Goal: Task Accomplishment & Management: Complete application form

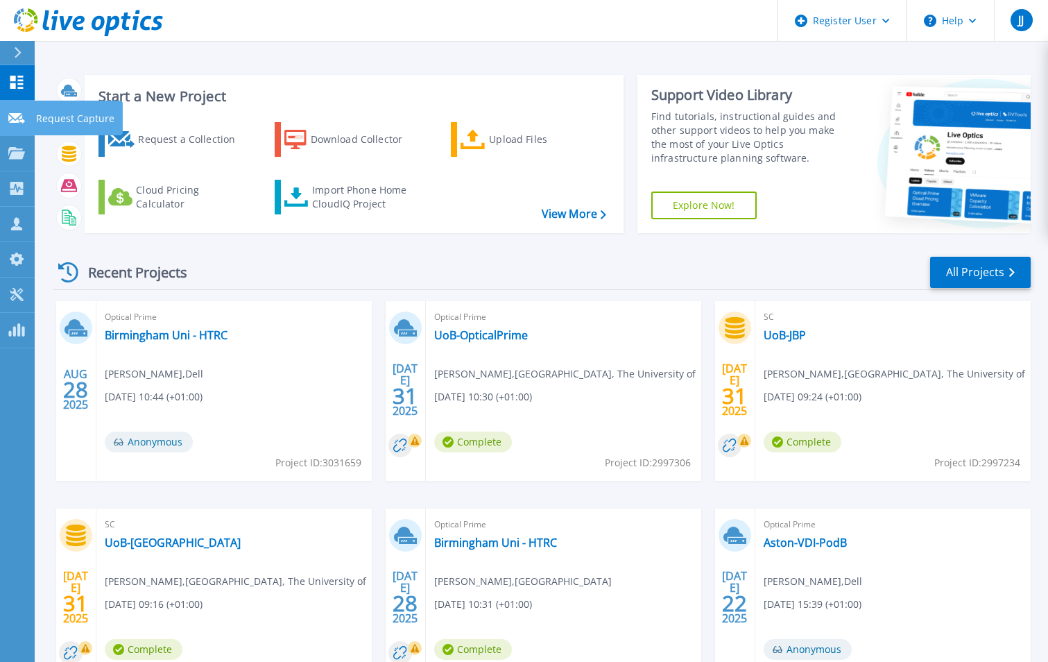
click at [79, 112] on p "Request Capture" at bounding box center [75, 119] width 78 height 36
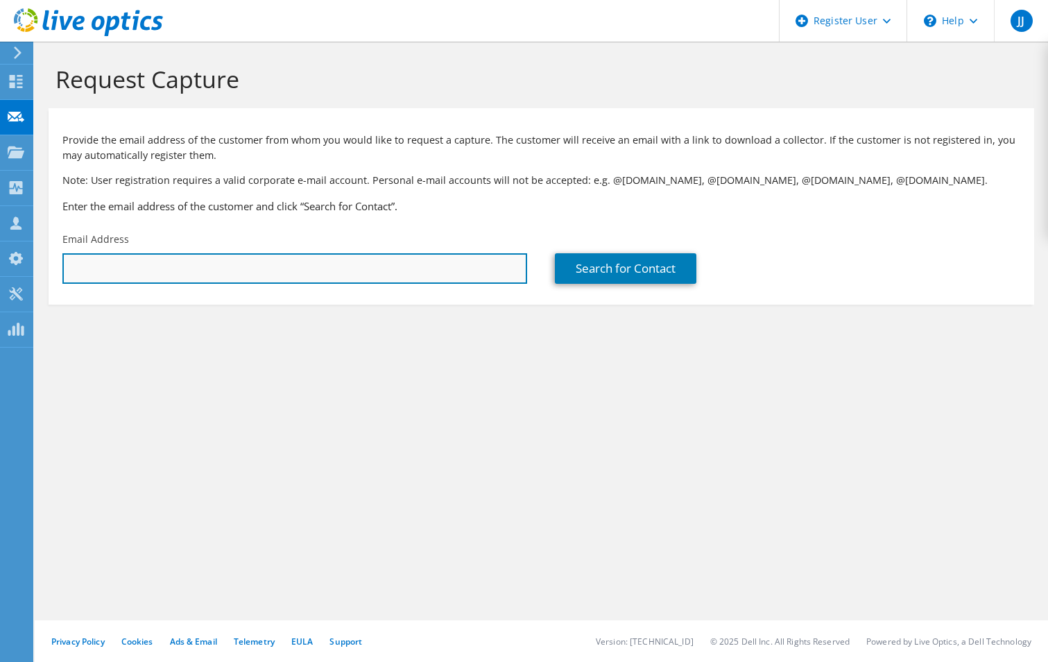
click at [335, 262] on input "text" at bounding box center [294, 268] width 465 height 31
drag, startPoint x: 127, startPoint y: 265, endPoint x: 71, endPoint y: 265, distance: 55.5
click at [71, 264] on input "[PERSON_NAME].[PERSON_NAME]" at bounding box center [294, 268] width 465 height 31
type input "j"
paste input "[PERSON_NAME][EMAIL_ADDRESS][PERSON_NAME][DOMAIN_NAME]"
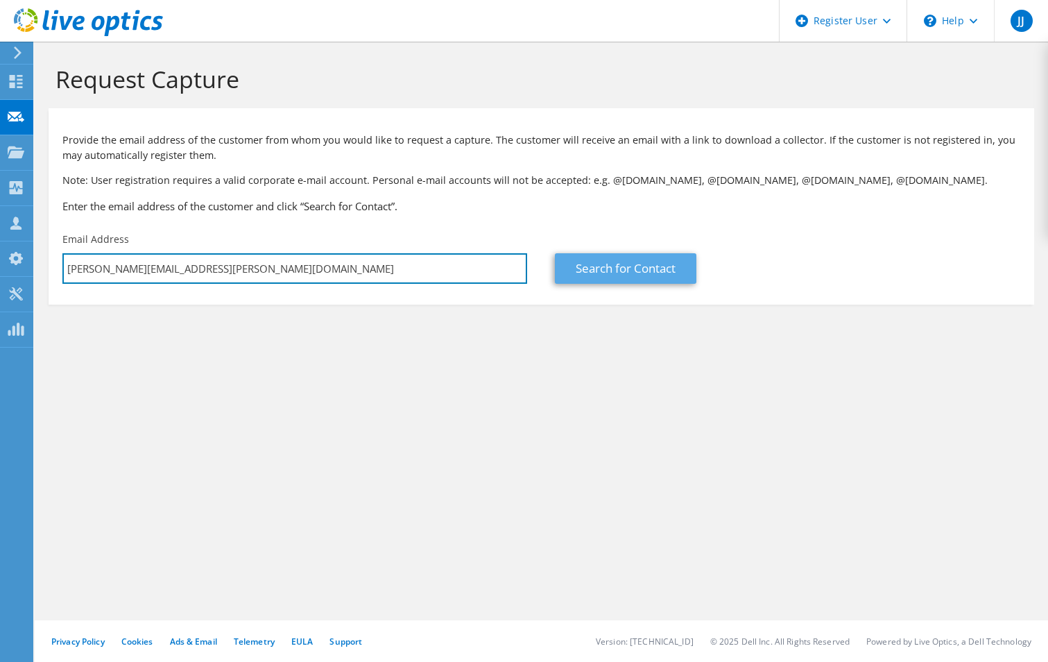
type input "[PERSON_NAME][EMAIL_ADDRESS][PERSON_NAME][DOMAIN_NAME]"
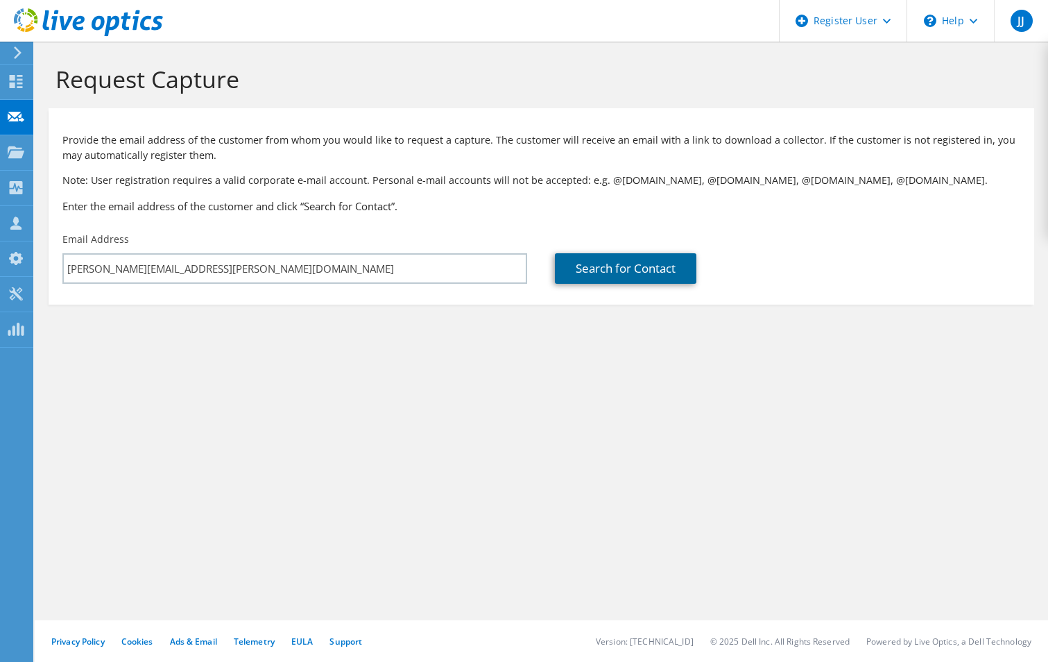
click at [645, 267] on link "Search for Contact" at bounding box center [625, 268] width 141 height 31
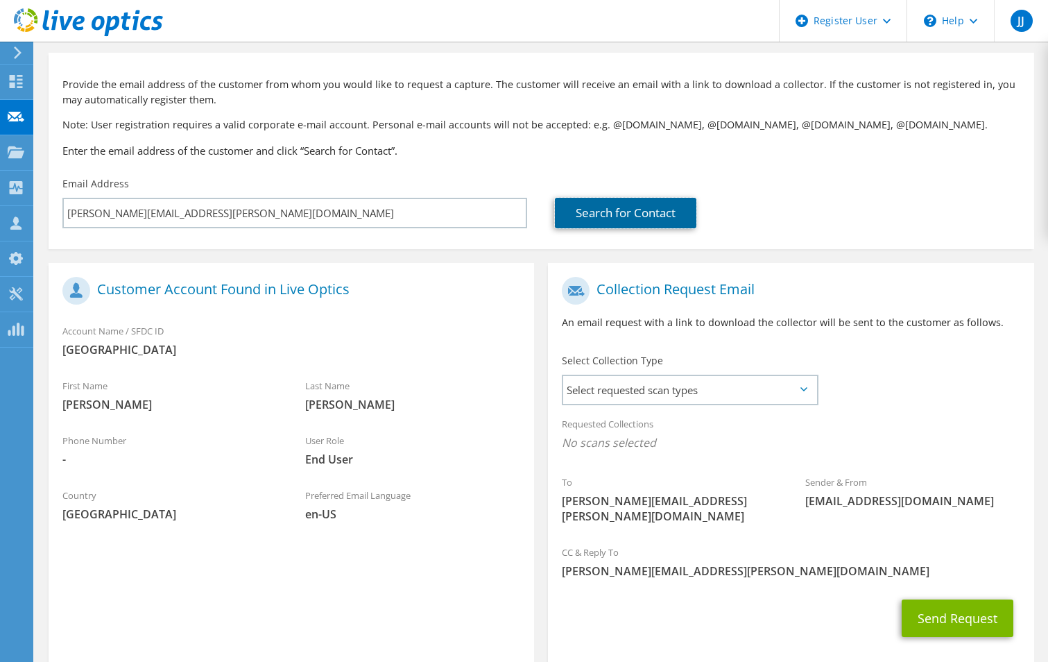
scroll to position [112, 0]
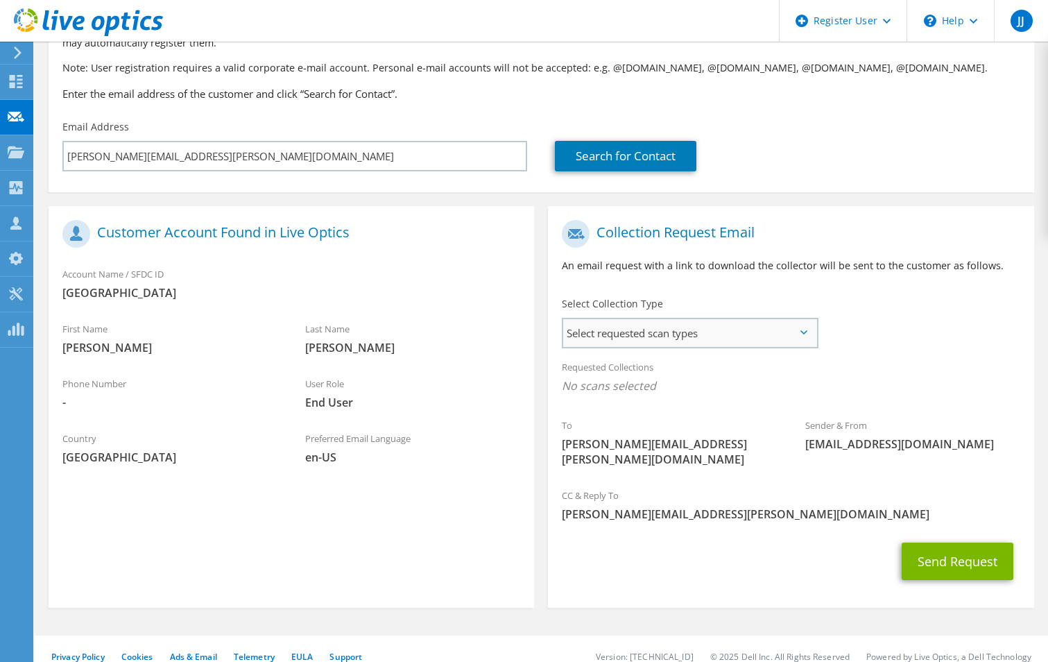
click at [756, 329] on span "Select requested scan types" at bounding box center [689, 333] width 253 height 28
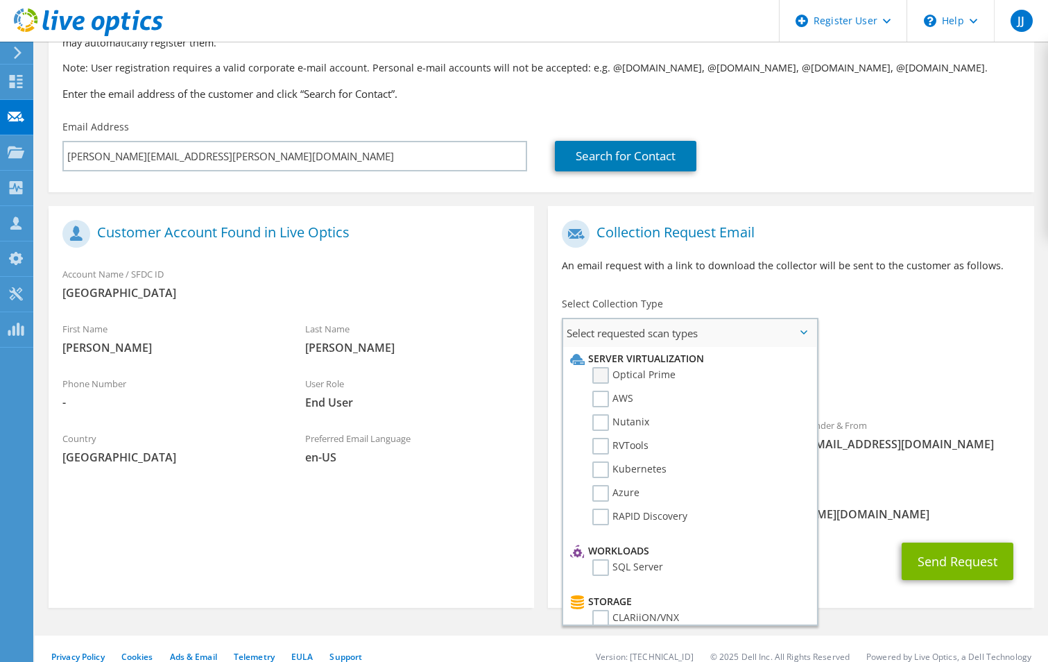
click at [607, 373] on label "Optical Prime" at bounding box center [633, 375] width 83 height 17
click at [0, 0] on input "Optical Prime" at bounding box center [0, 0] width 0 height 0
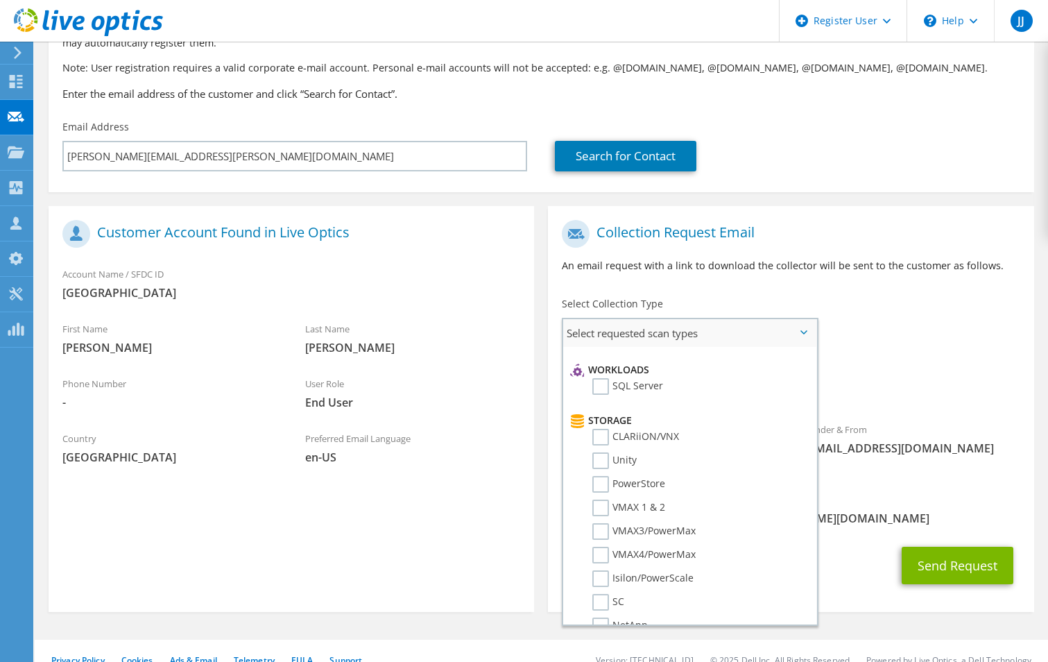
scroll to position [206, 0]
click at [601, 526] on label "VMAX4/PowerMax" at bounding box center [643, 529] width 103 height 17
click at [0, 0] on input "VMAX4/PowerMax" at bounding box center [0, 0] width 0 height 0
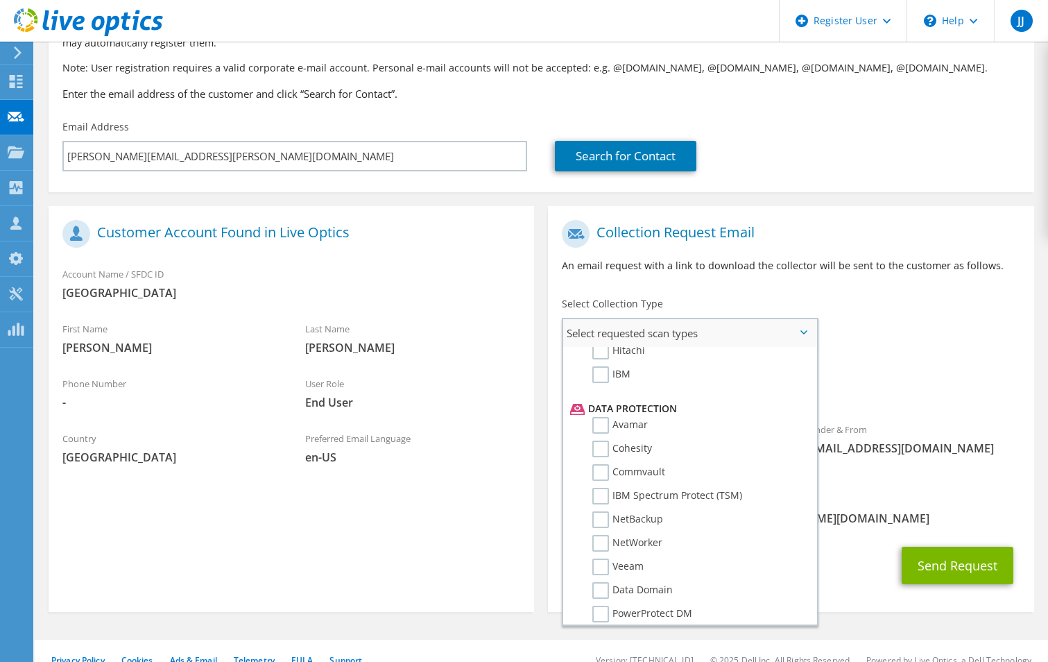
scroll to position [562, 0]
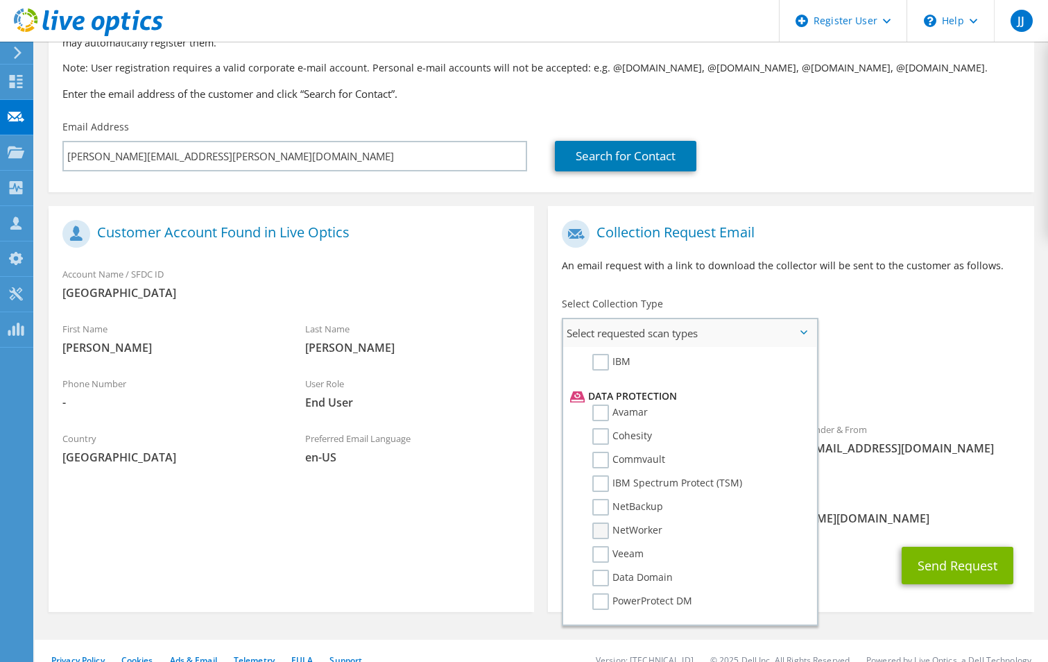
click at [600, 532] on label "NetWorker" at bounding box center [627, 530] width 70 height 17
click at [0, 0] on input "NetWorker" at bounding box center [0, 0] width 0 height 0
click at [596, 574] on label "Data Domain" at bounding box center [632, 577] width 80 height 17
click at [0, 0] on input "Data Domain" at bounding box center [0, 0] width 0 height 0
click at [938, 546] on button "Send Request" at bounding box center [958, 564] width 112 height 37
